Goal: Task Accomplishment & Management: Manage account settings

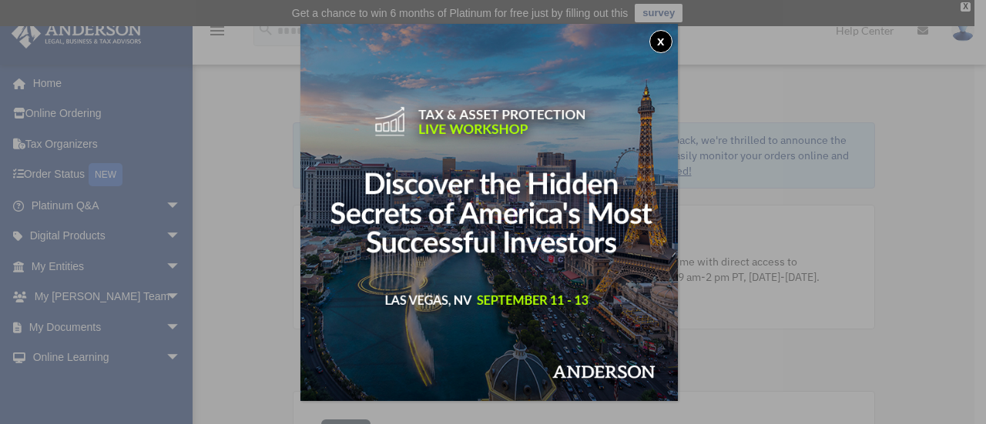
click at [660, 42] on button "x" at bounding box center [660, 41] width 23 height 23
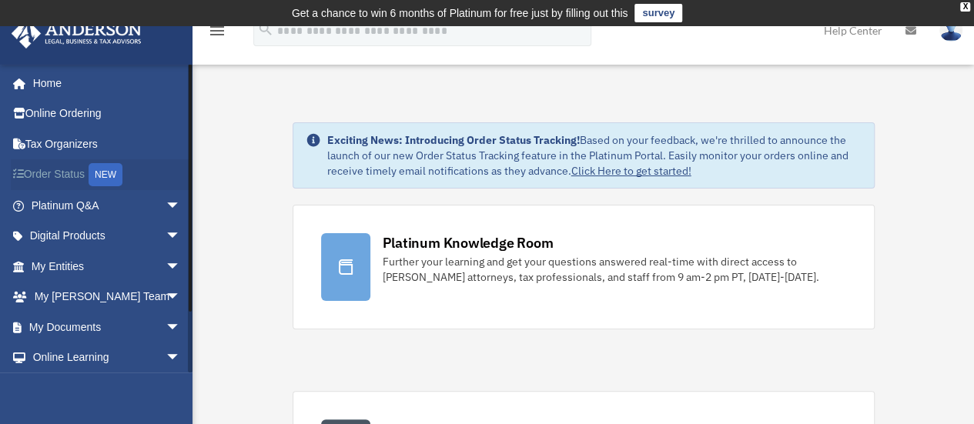
click at [83, 173] on link "Order Status NEW" at bounding box center [107, 175] width 193 height 32
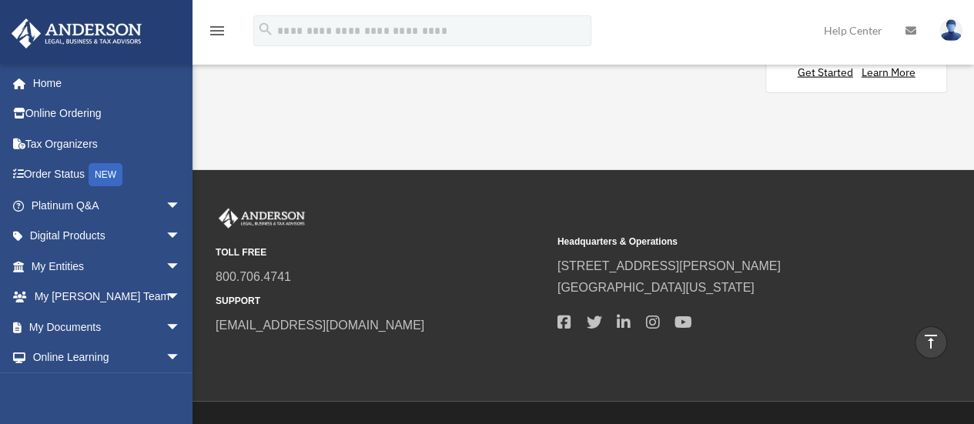
scroll to position [1793, 0]
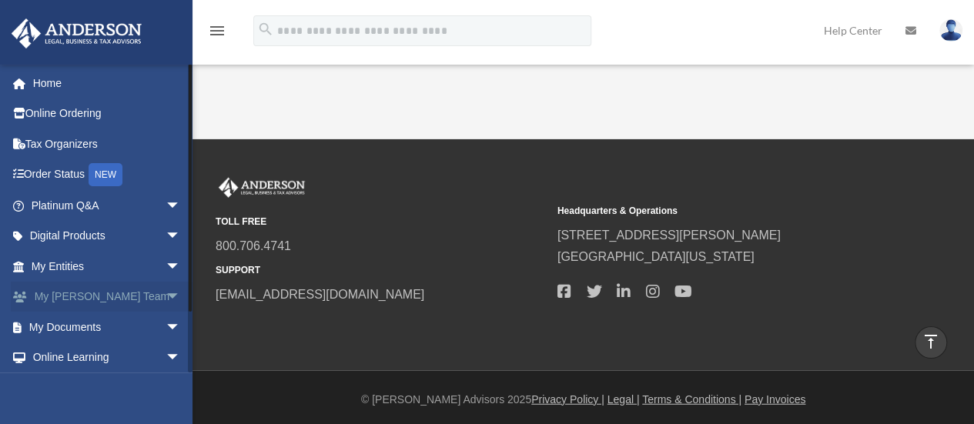
click at [99, 294] on link "My [PERSON_NAME] Team arrow_drop_down" at bounding box center [107, 297] width 193 height 31
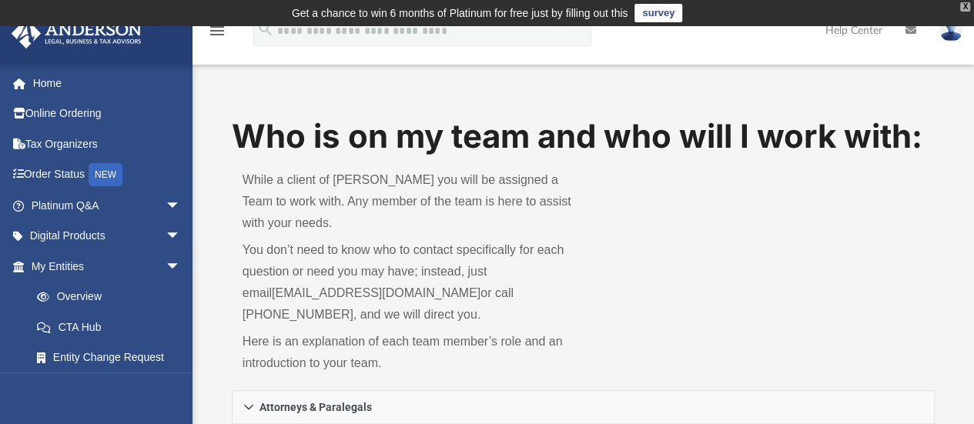
click at [965, 6] on div "X" at bounding box center [965, 6] width 10 height 9
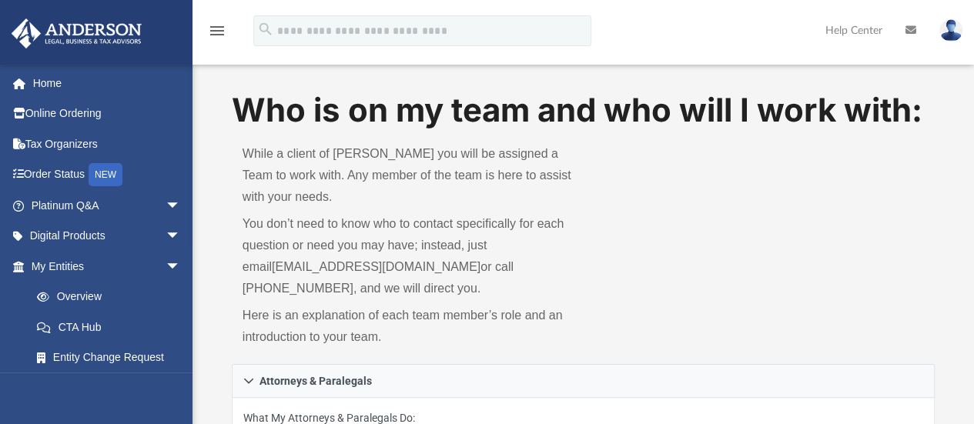
click at [953, 28] on img at bounding box center [951, 30] width 23 height 22
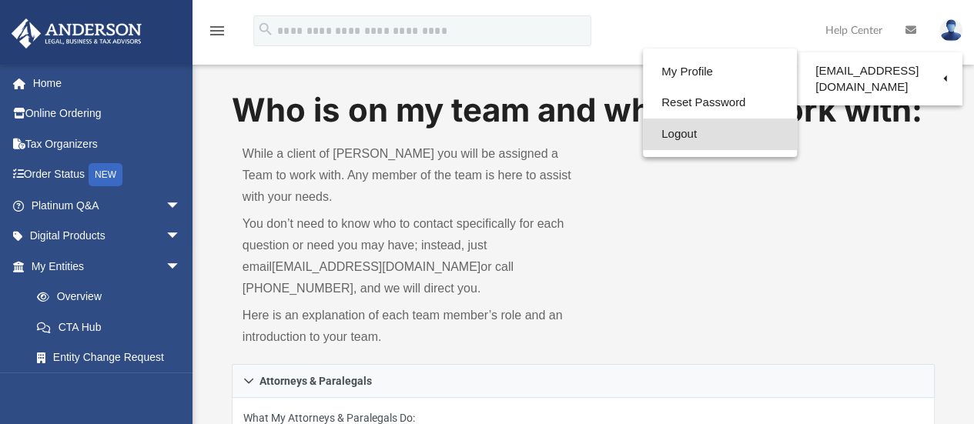
click at [667, 126] on link "Logout" at bounding box center [720, 135] width 154 height 32
